Goal: Check status: Check status

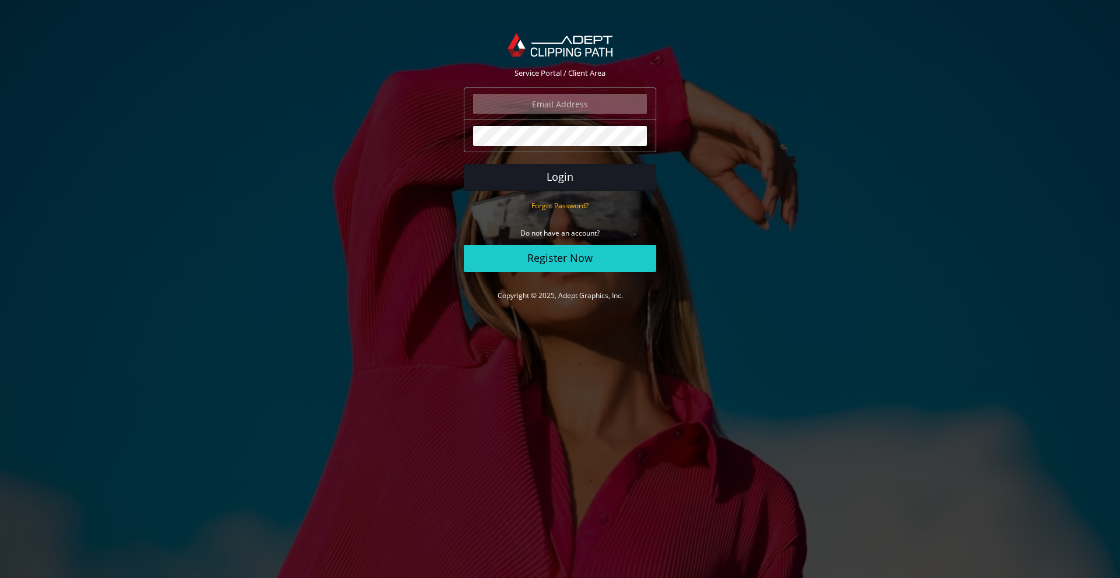
type input "boazla@gmail.com"
click at [565, 181] on button "Login" at bounding box center [560, 177] width 193 height 27
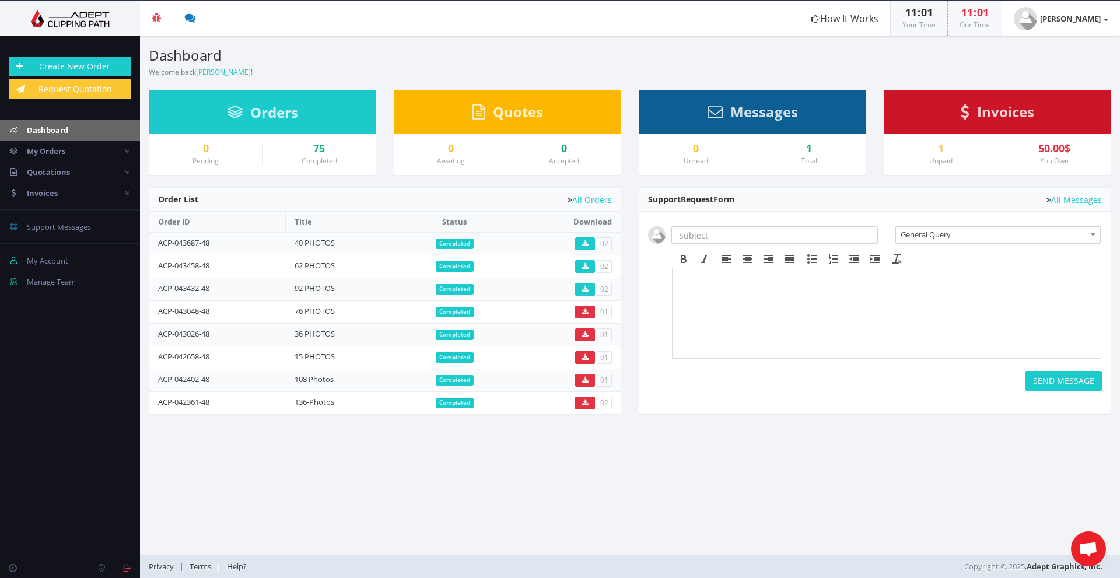
drag, startPoint x: 958, startPoint y: 1, endPoint x: 967, endPoint y: 58, distance: 57.4
click at [967, 58] on section "Dashboard Welcome back Boaz Lavi ! Create New Order" at bounding box center [630, 57] width 980 height 42
click at [50, 174] on span "Quotations" at bounding box center [48, 172] width 43 height 11
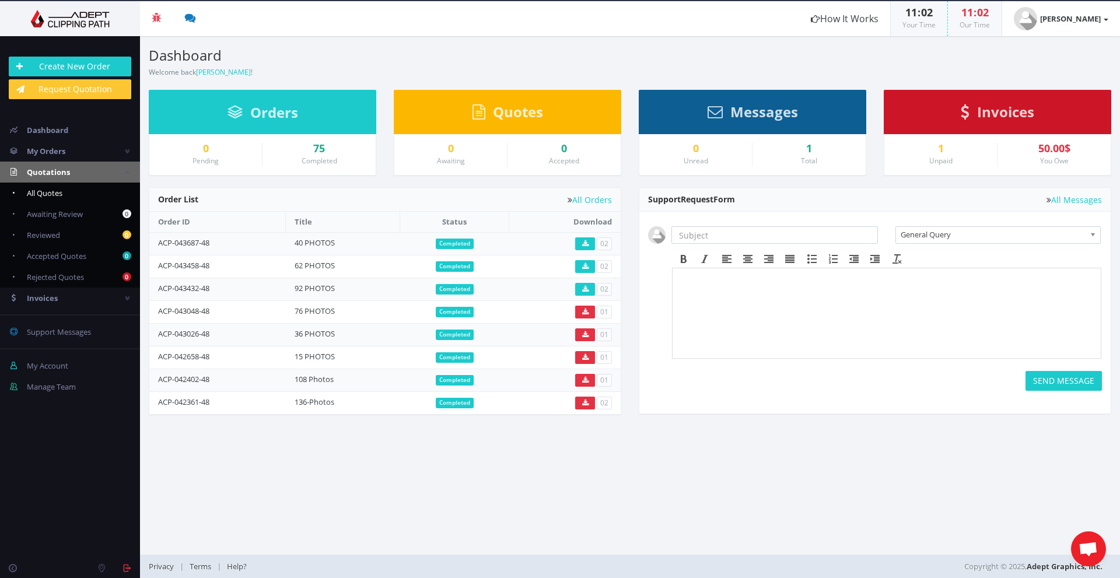
click at [74, 191] on link "All Quotes" at bounding box center [70, 193] width 140 height 21
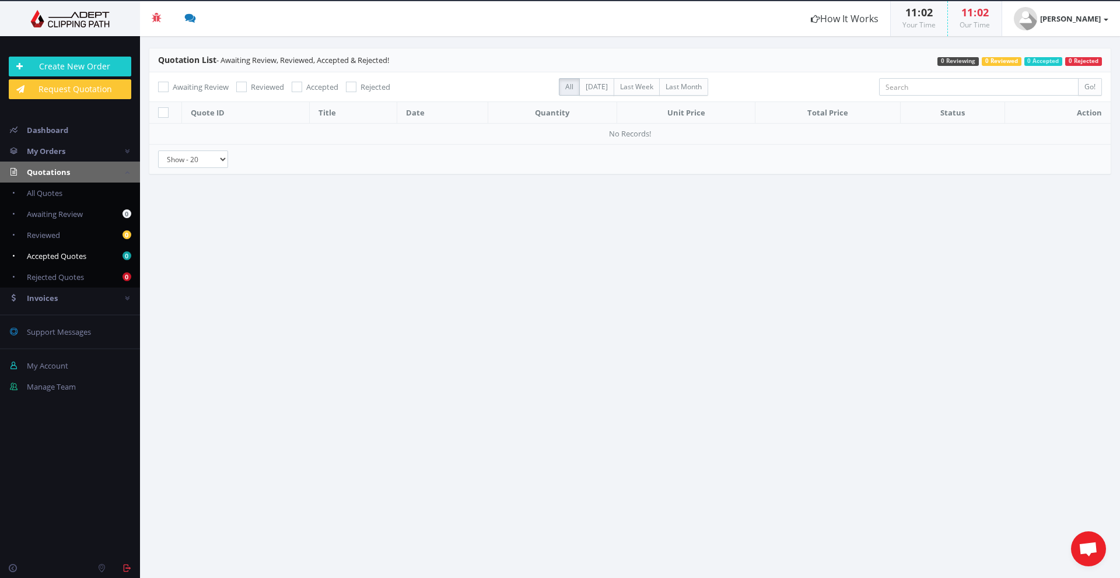
click at [50, 257] on span "Accepted Quotes" at bounding box center [57, 256] width 60 height 11
checkbox input "true"
click at [50, 238] on span "Reviewed" at bounding box center [43, 235] width 33 height 11
checkbox input "true"
checkbox input "false"
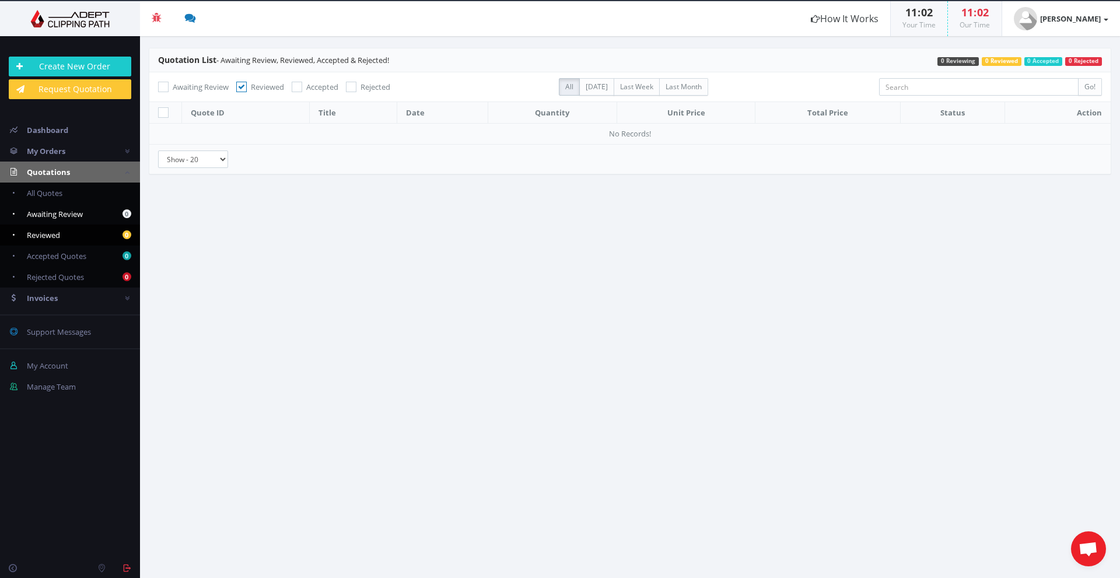
click at [52, 216] on span "Awaiting Review" at bounding box center [55, 214] width 56 height 11
checkbox input "true"
checkbox input "false"
click at [44, 293] on span "Invoices" at bounding box center [42, 298] width 31 height 11
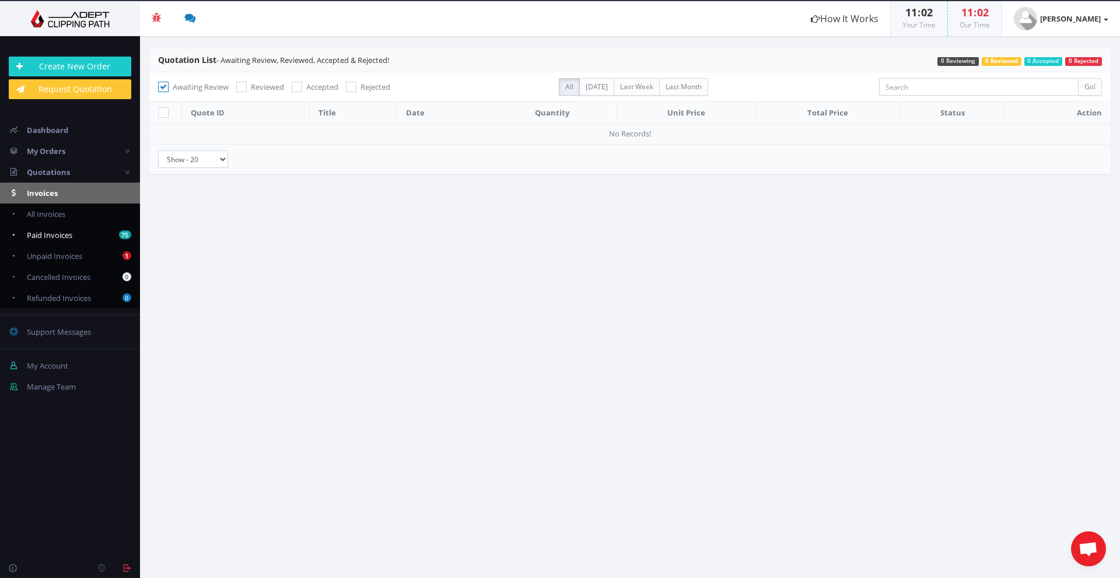
click at [51, 232] on span "Paid Invoices" at bounding box center [50, 235] width 46 height 11
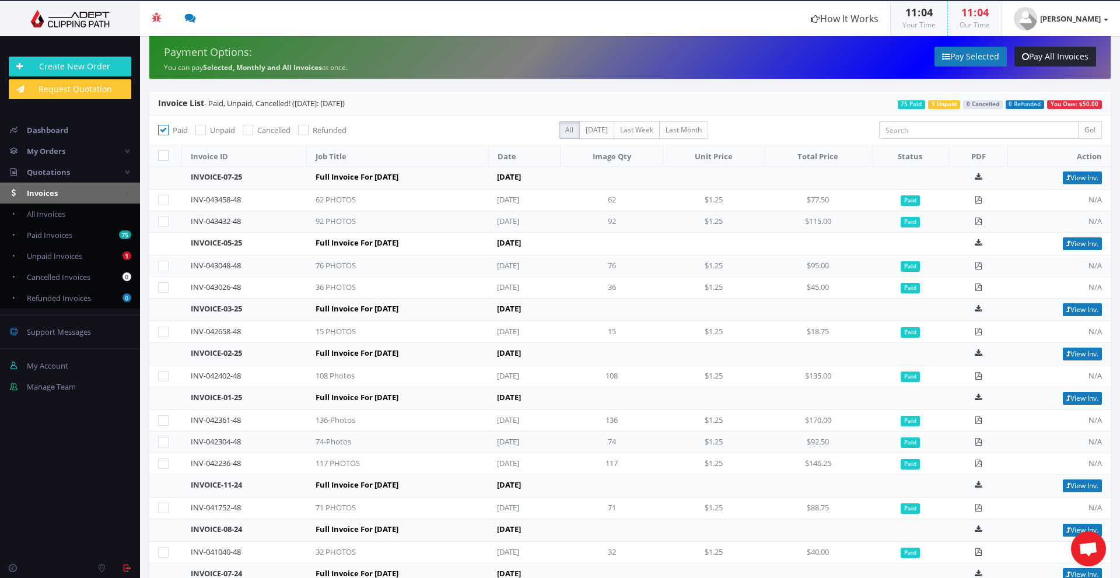
scroll to position [408, 0]
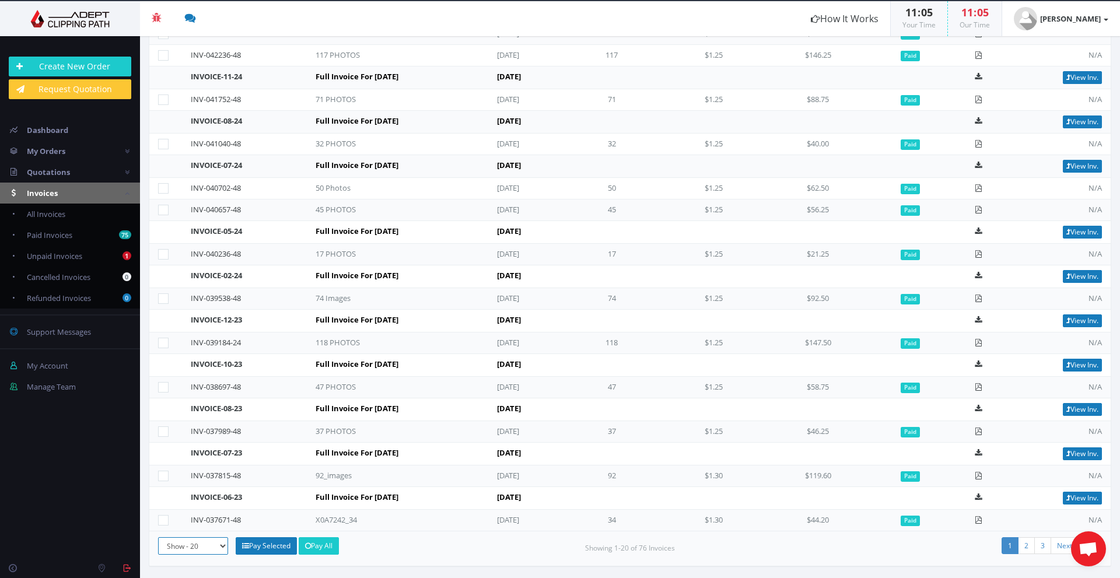
click at [217, 545] on select "Show - 20 Show - 50 Show - 100 Show - 500 Show - All" at bounding box center [193, 546] width 70 height 18
select select "all"
click at [158, 537] on select "Show - 20 Show - 50 Show - 100 Show - 500 Show - All" at bounding box center [193, 546] width 70 height 18
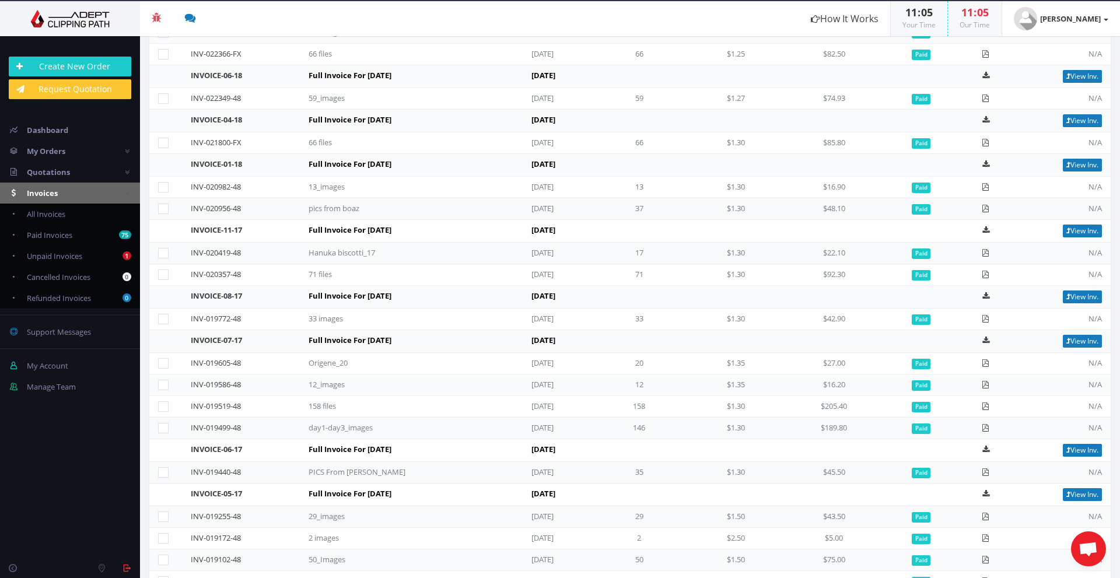
scroll to position [2204, 0]
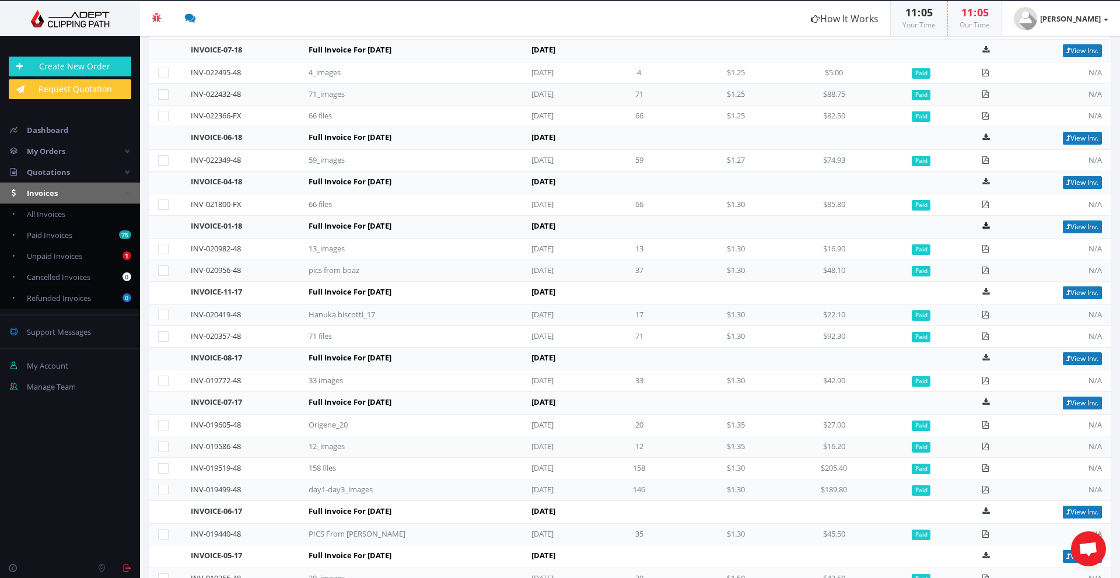
click at [984, 223] on icon at bounding box center [986, 226] width 7 height 8
click at [714, 54] on td at bounding box center [736, 51] width 96 height 23
click at [985, 183] on icon at bounding box center [986, 182] width 7 height 8
click at [463, 20] on header "Beta Credit US $124.50 Add Funds Withdraw Funds What's This? How It Works 11 : …" at bounding box center [560, 18] width 1120 height 35
click at [985, 138] on icon at bounding box center [986, 138] width 7 height 8
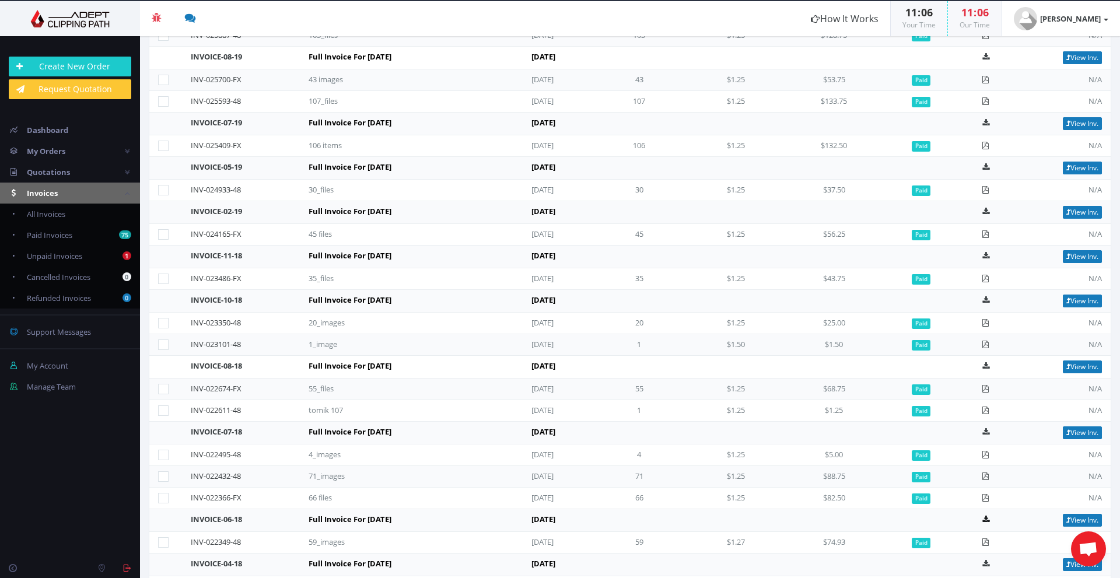
scroll to position [1815, 0]
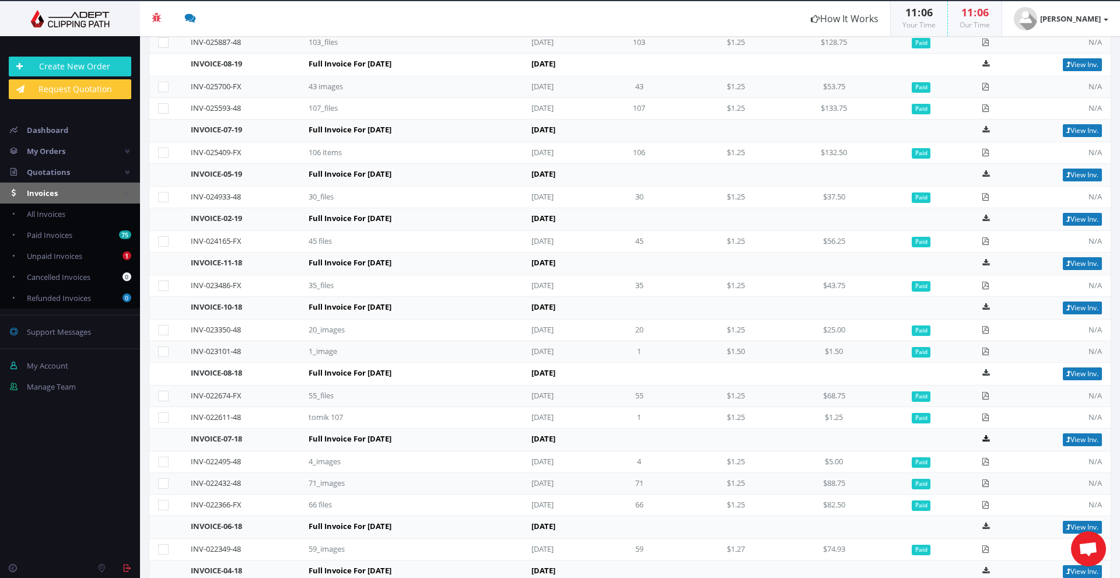
click at [987, 441] on icon at bounding box center [986, 439] width 7 height 8
click at [984, 377] on icon at bounding box center [986, 373] width 7 height 8
click at [984, 310] on icon at bounding box center [986, 307] width 7 height 8
click at [983, 261] on icon at bounding box center [986, 263] width 7 height 8
click at [987, 220] on icon at bounding box center [986, 219] width 7 height 8
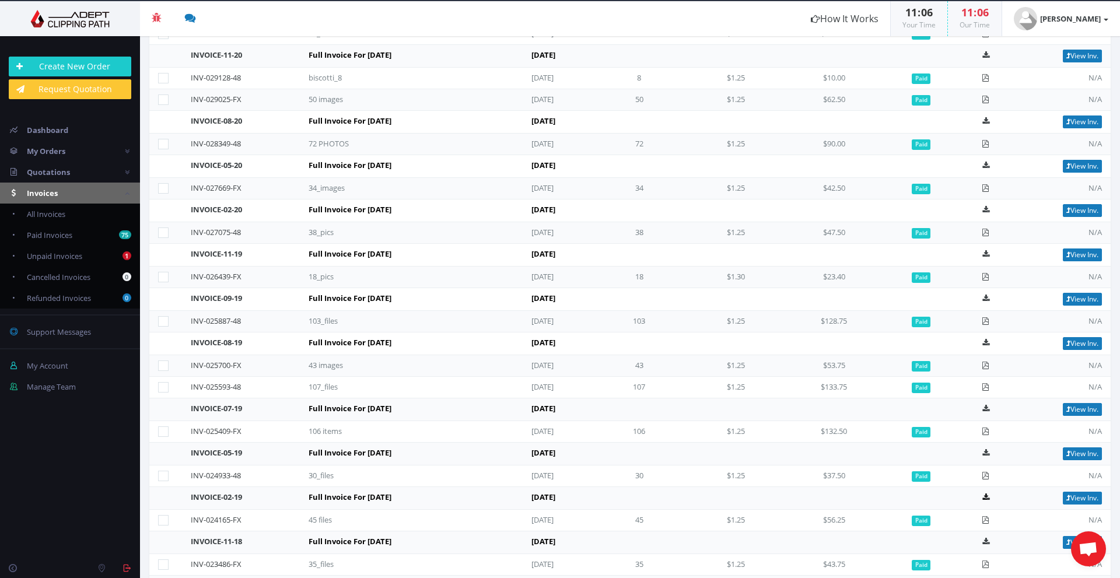
scroll to position [1523, 0]
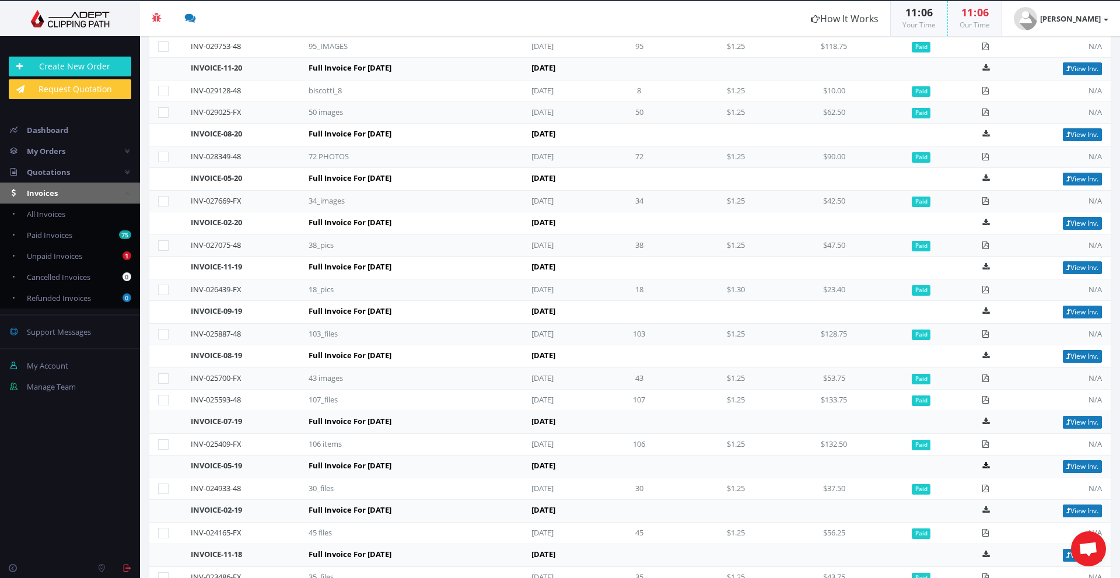
click at [983, 467] on icon at bounding box center [986, 466] width 7 height 8
click at [988, 425] on icon at bounding box center [986, 422] width 7 height 8
click at [984, 354] on icon at bounding box center [986, 356] width 7 height 8
click at [985, 312] on icon at bounding box center [986, 311] width 7 height 8
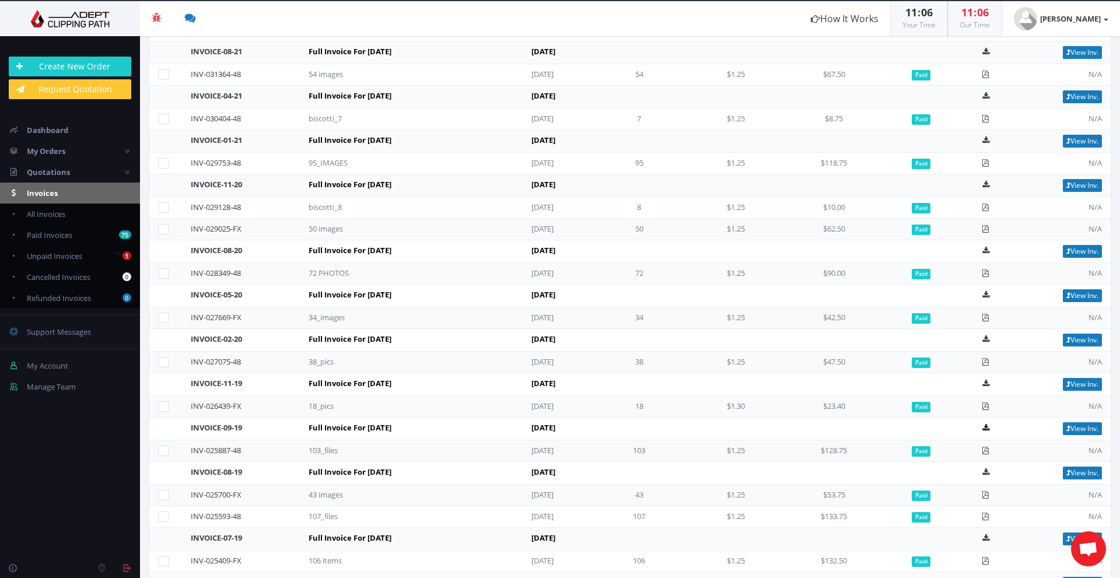
scroll to position [1387, 0]
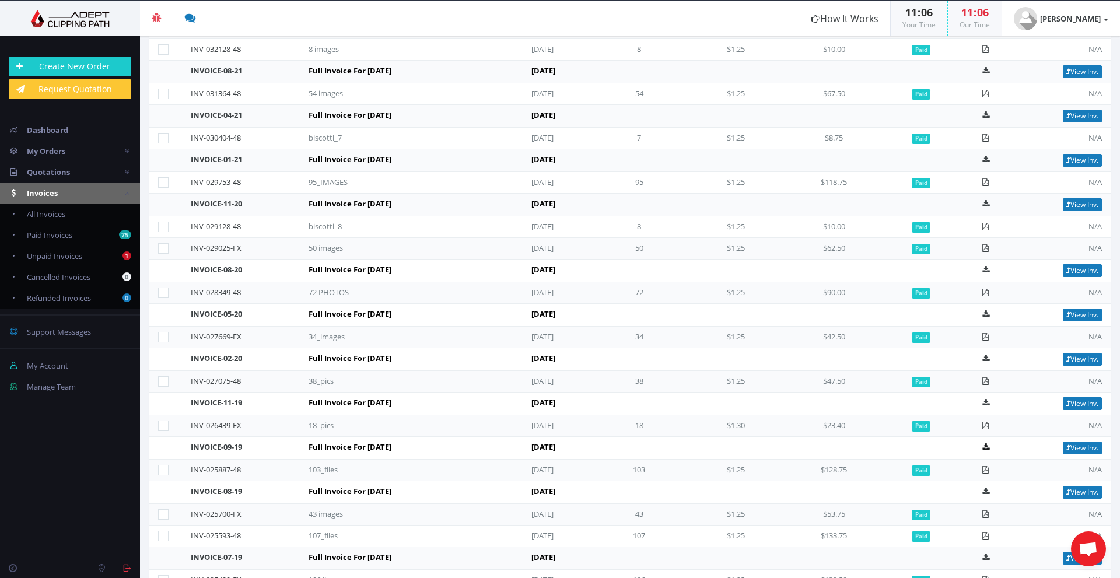
click at [985, 446] on icon at bounding box center [986, 447] width 7 height 8
click at [983, 404] on icon at bounding box center [986, 403] width 7 height 8
click at [986, 361] on icon at bounding box center [986, 359] width 7 height 8
click at [986, 315] on icon at bounding box center [986, 314] width 7 height 8
click at [985, 267] on icon at bounding box center [986, 270] width 7 height 8
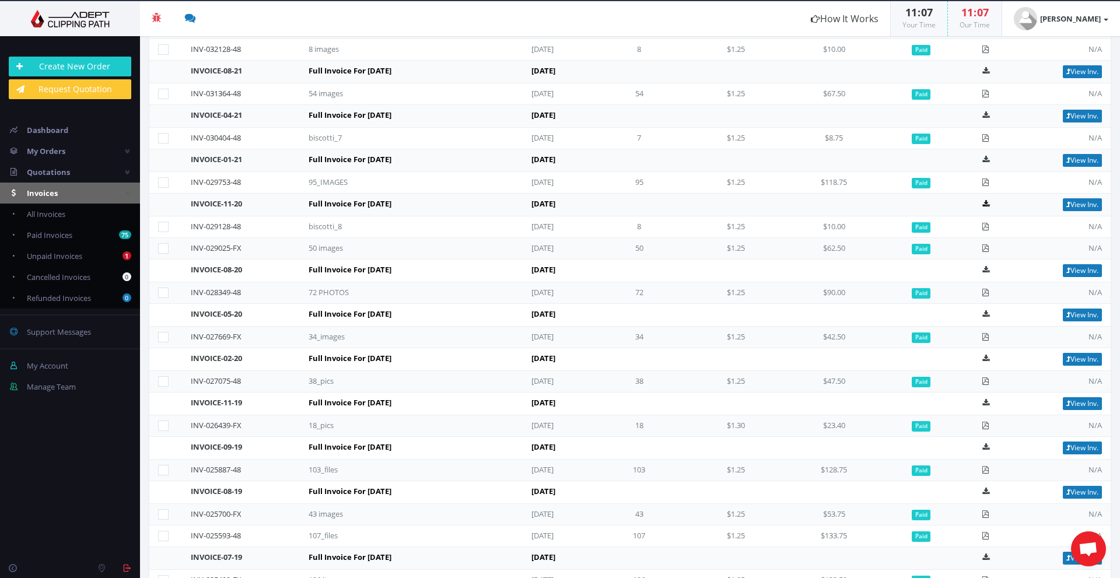
click at [983, 208] on icon at bounding box center [986, 204] width 7 height 8
